Goal: Find contact information: Obtain details needed to contact an individual or organization

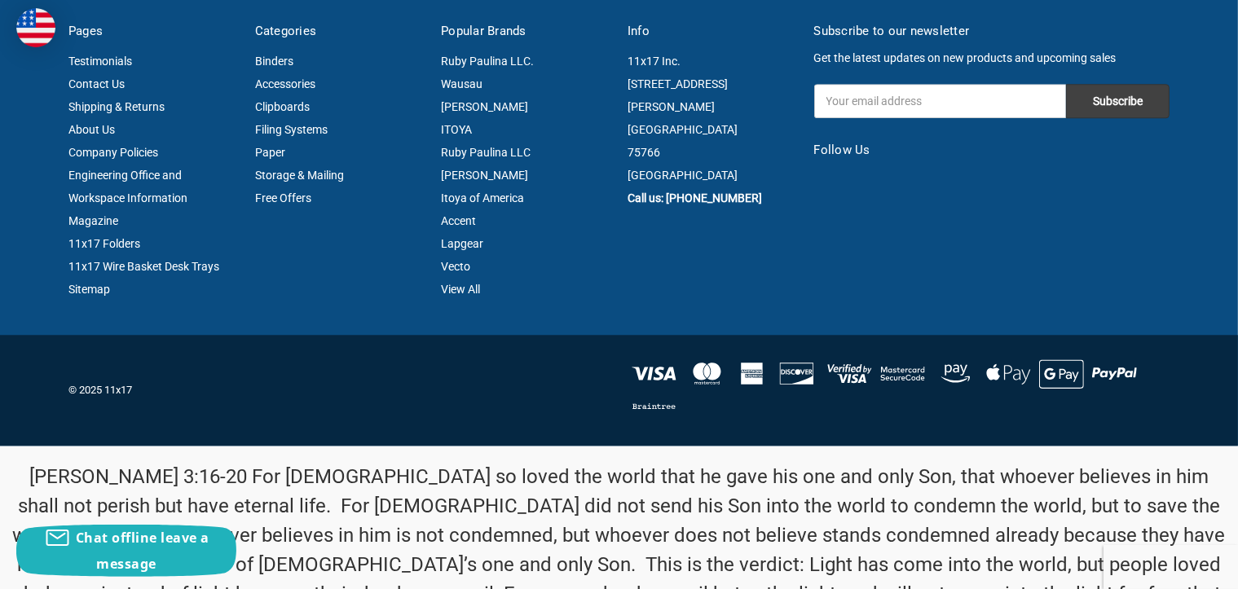
scroll to position [4123, 0]
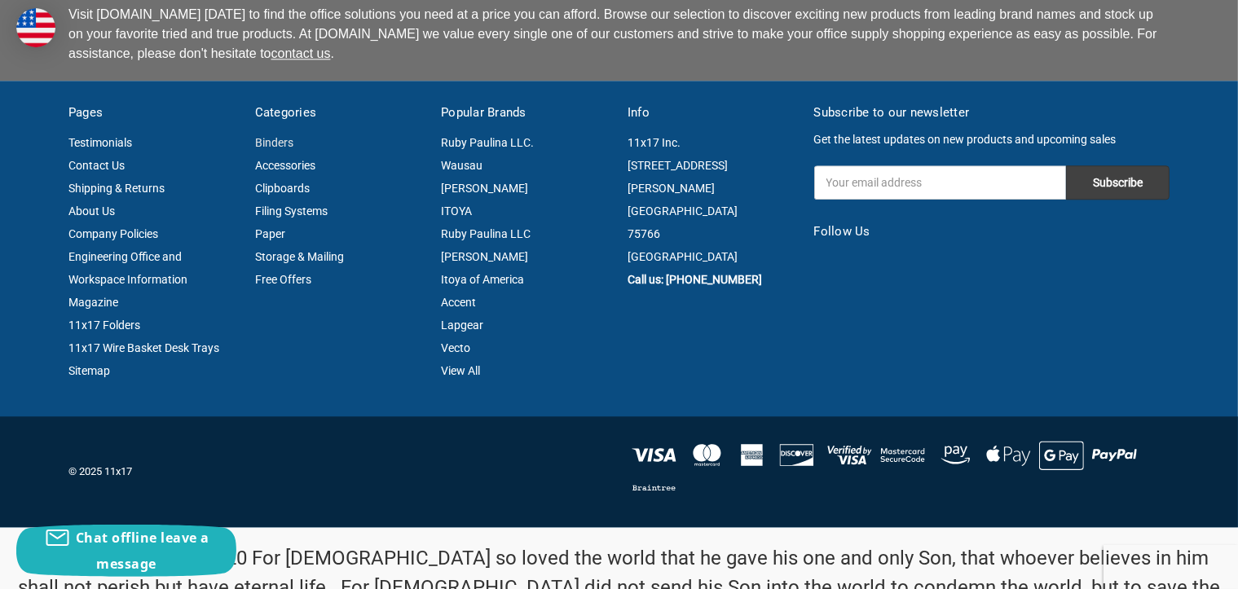
click at [270, 144] on link "Binders" at bounding box center [274, 142] width 38 height 13
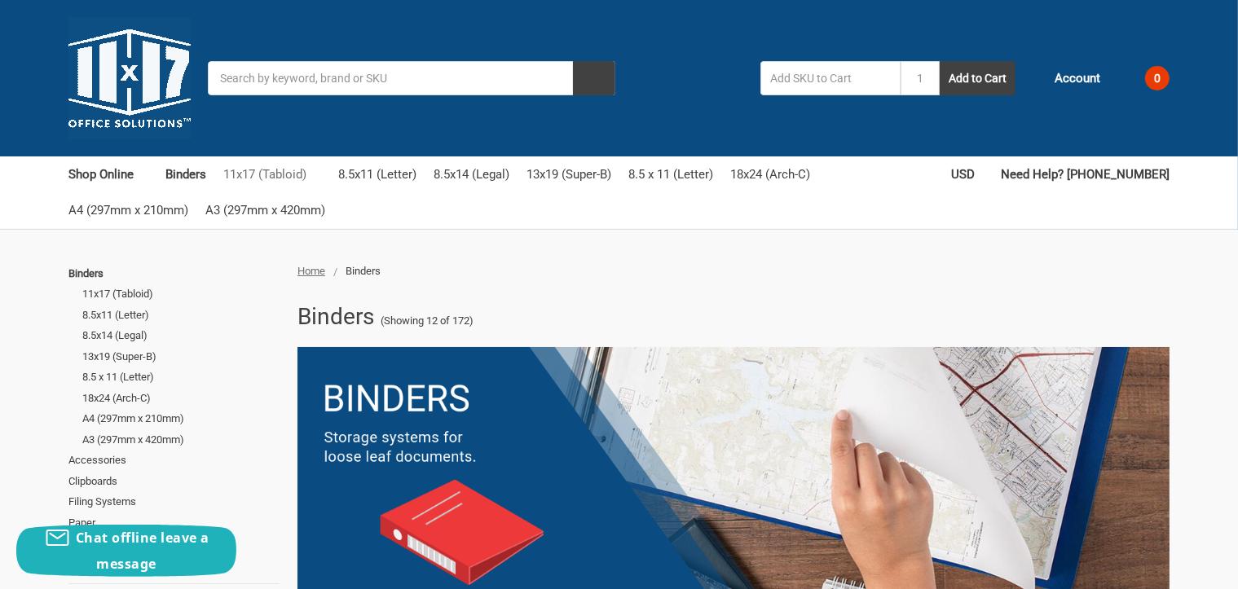
click at [267, 177] on link "11x17 (Tabloid)" at bounding box center [272, 174] width 98 height 36
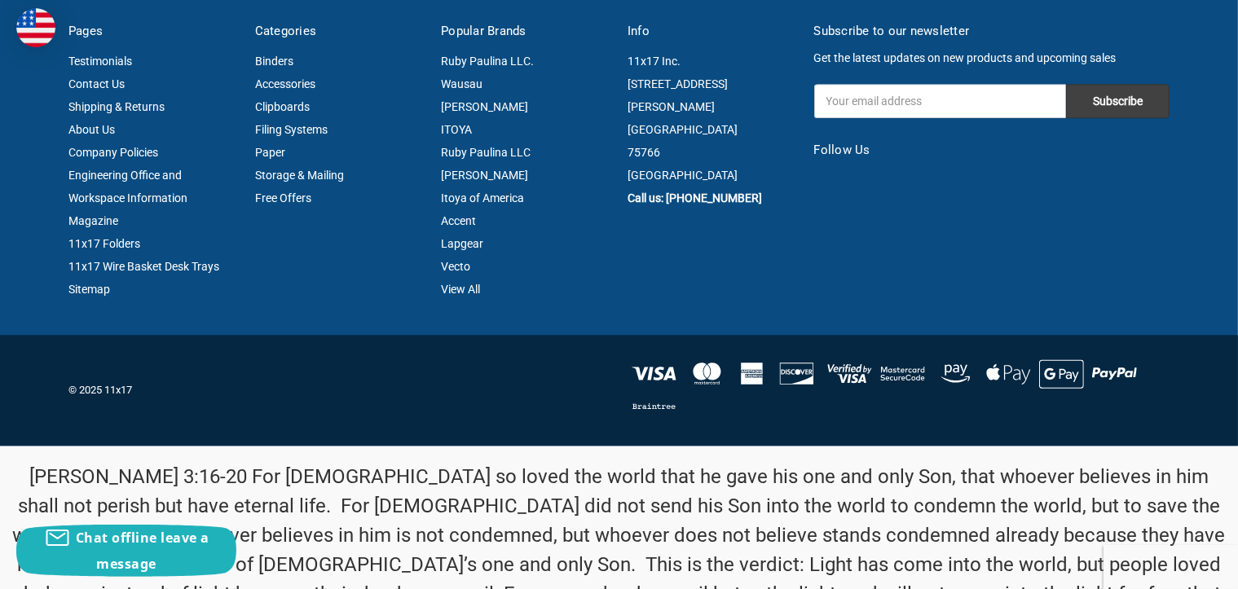
scroll to position [4168, 0]
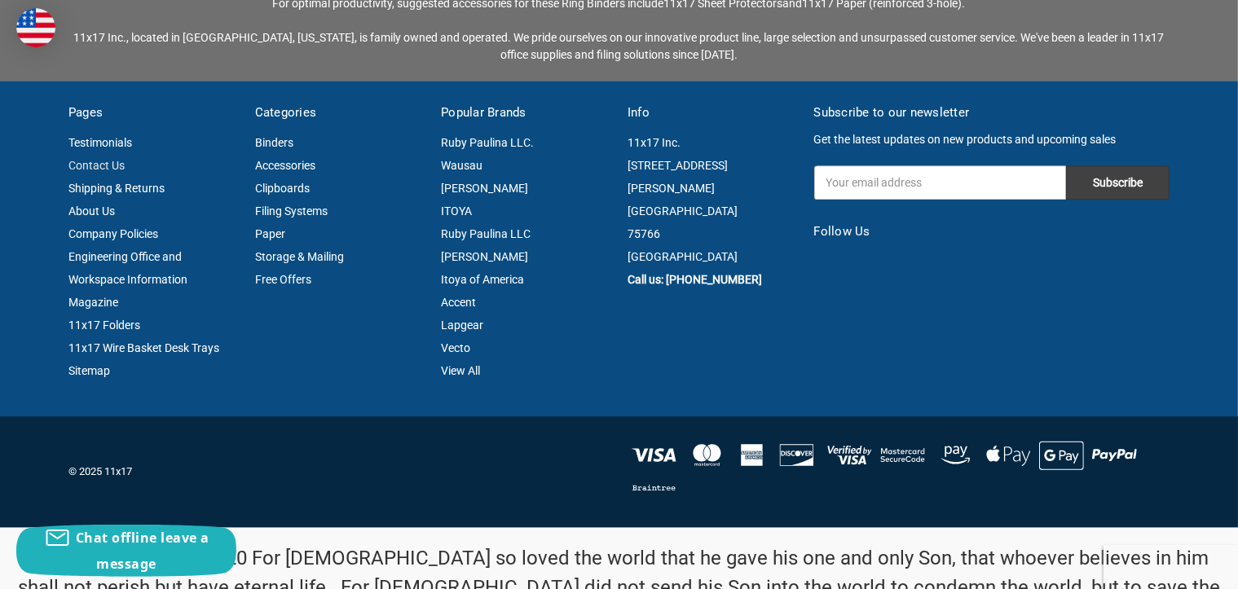
click at [90, 165] on link "Contact Us" at bounding box center [96, 165] width 56 height 13
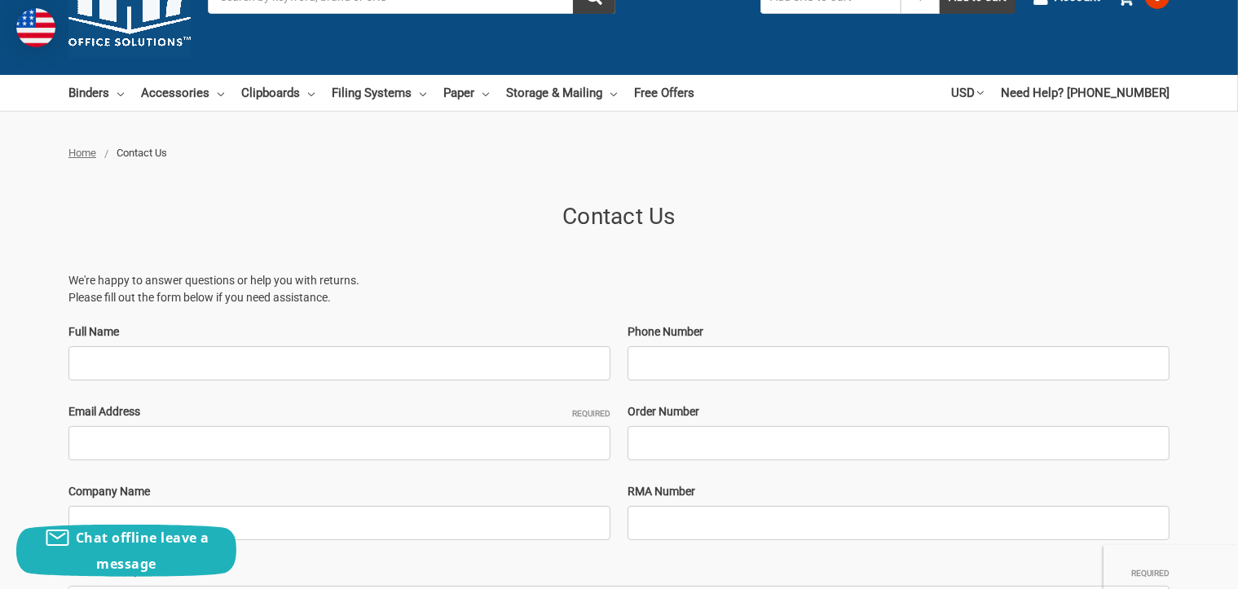
scroll to position [81, 0]
click at [128, 358] on input "Full Name" at bounding box center [339, 363] width 542 height 34
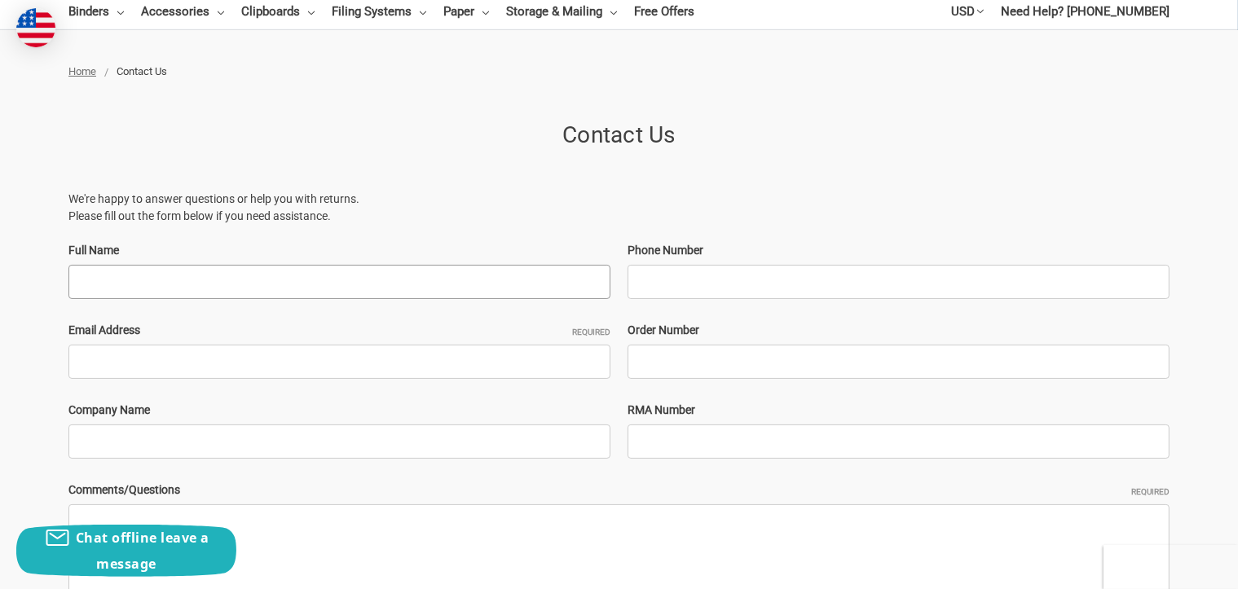
scroll to position [0, 0]
